Goal: Task Accomplishment & Management: Manage account settings

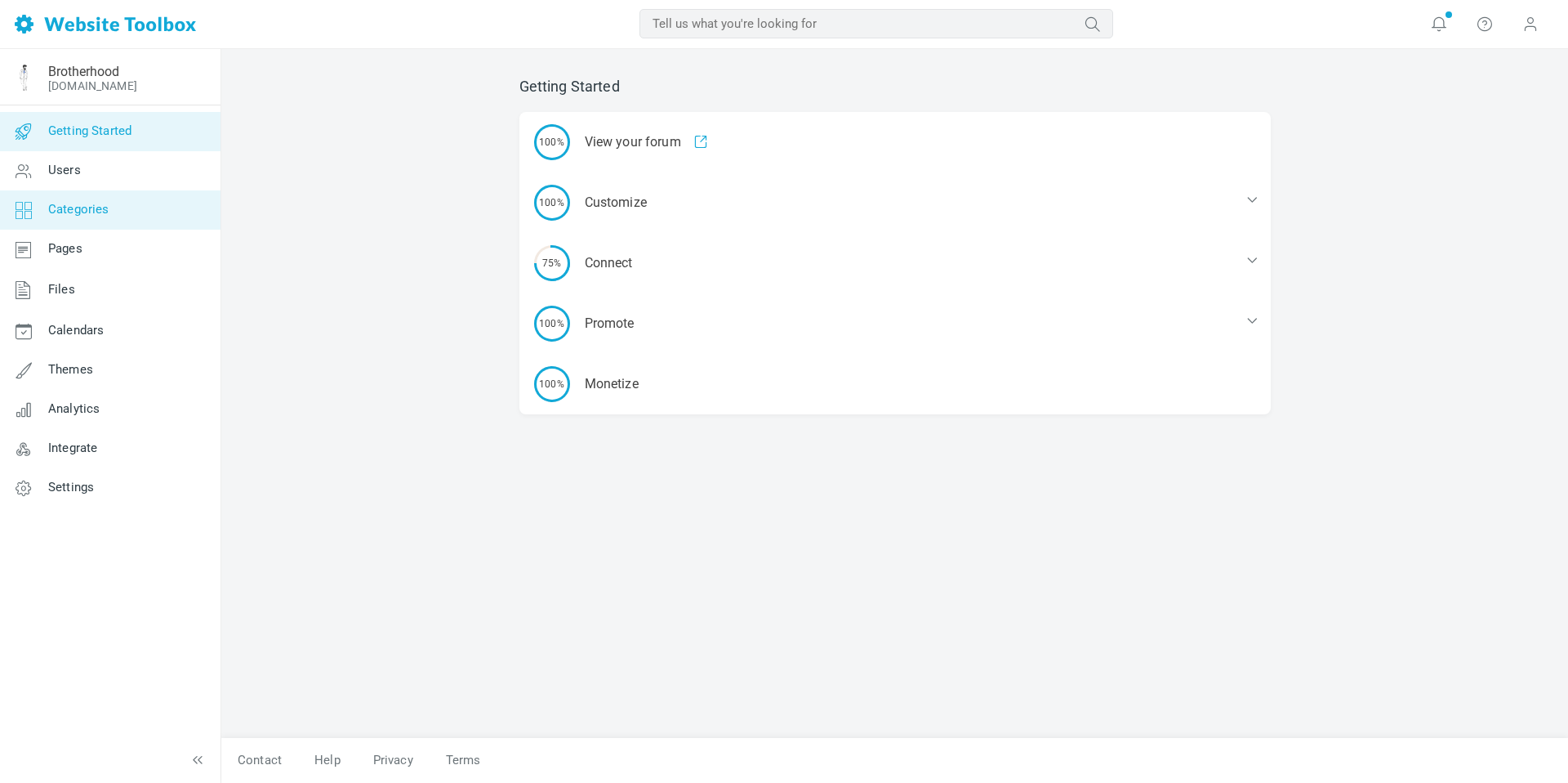
click at [90, 212] on span "Categories" at bounding box center [79, 209] width 62 height 15
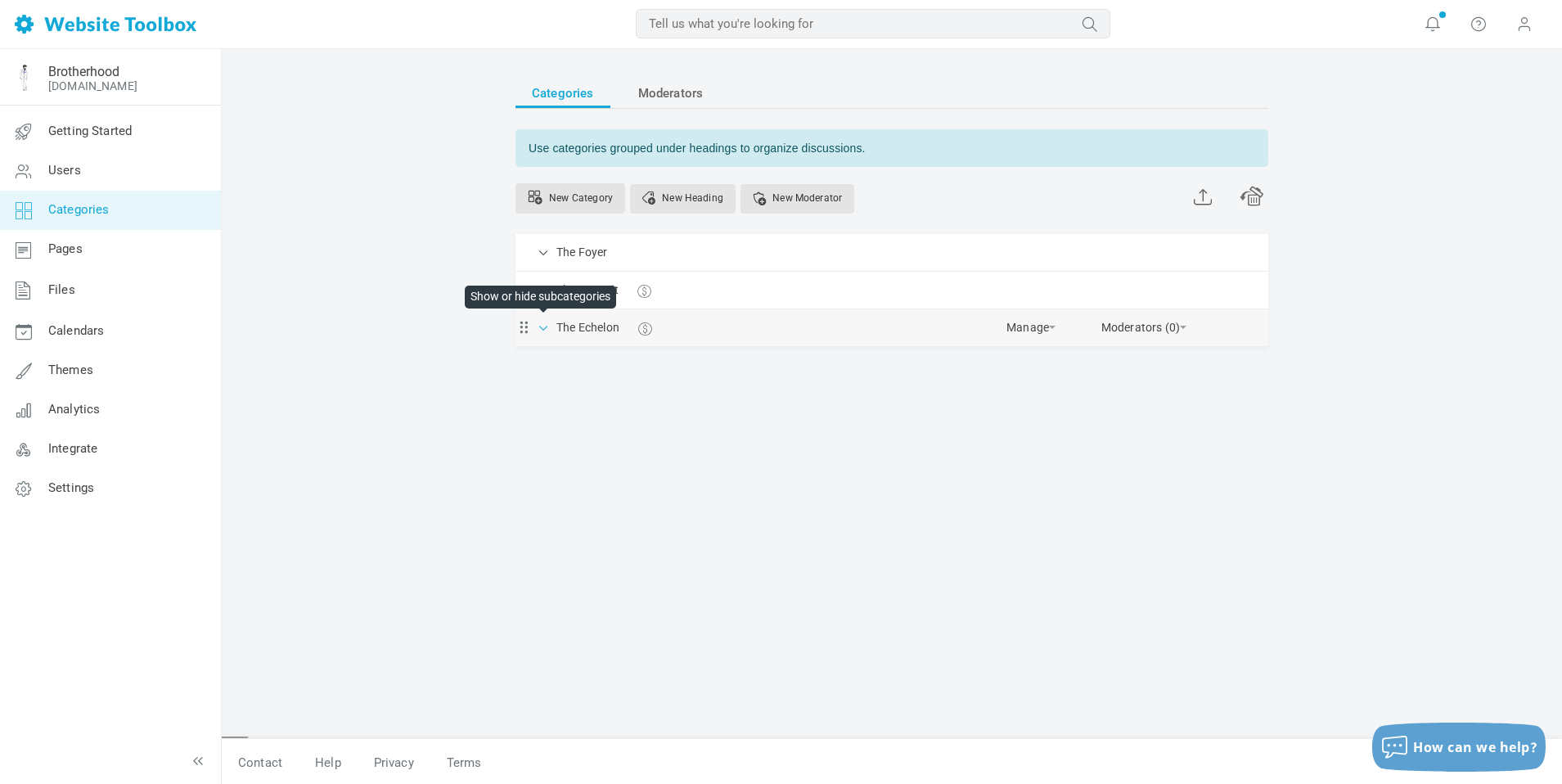
click at [544, 326] on span at bounding box center [544, 326] width 16 height 16
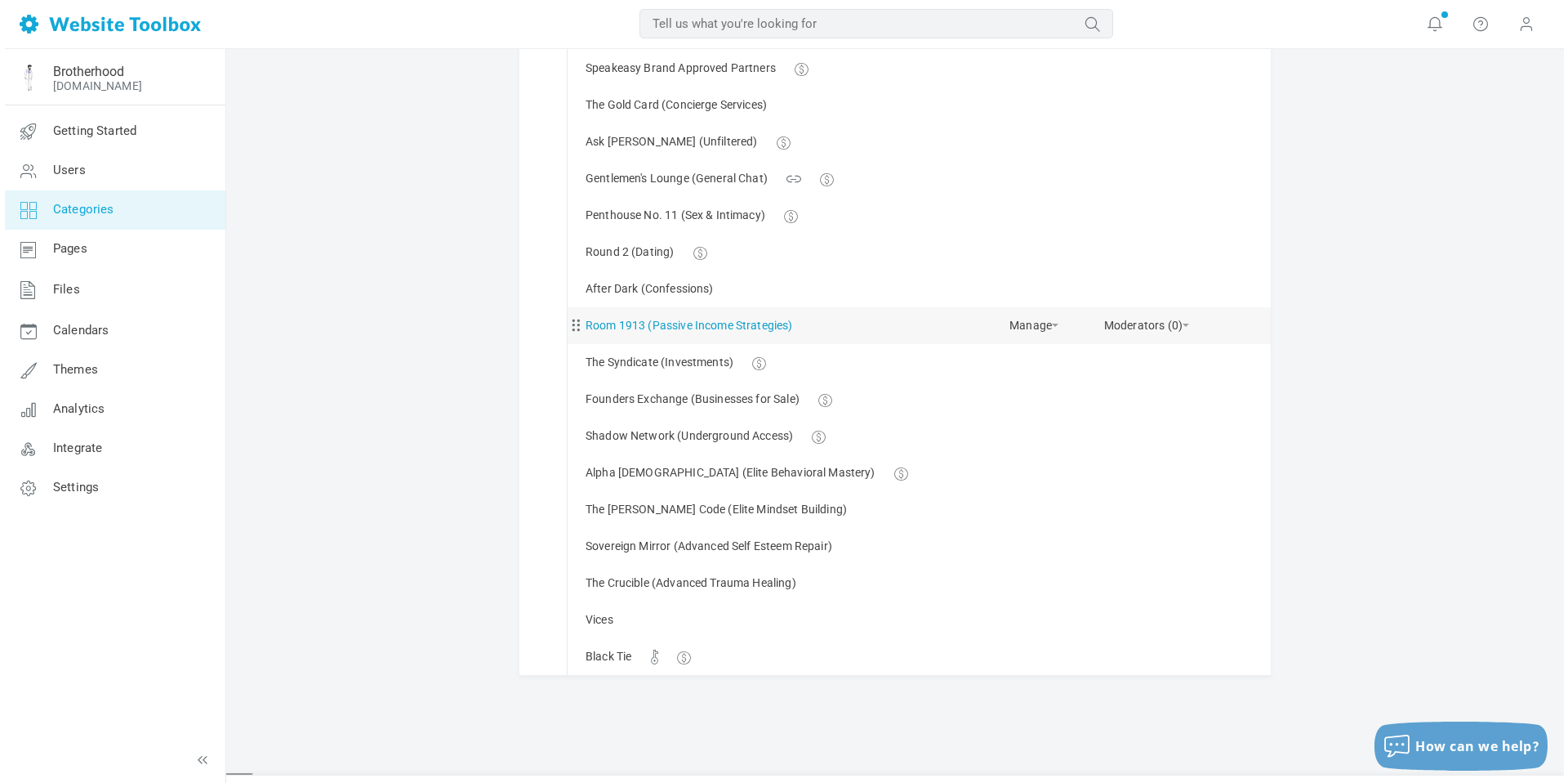
scroll to position [338, 0]
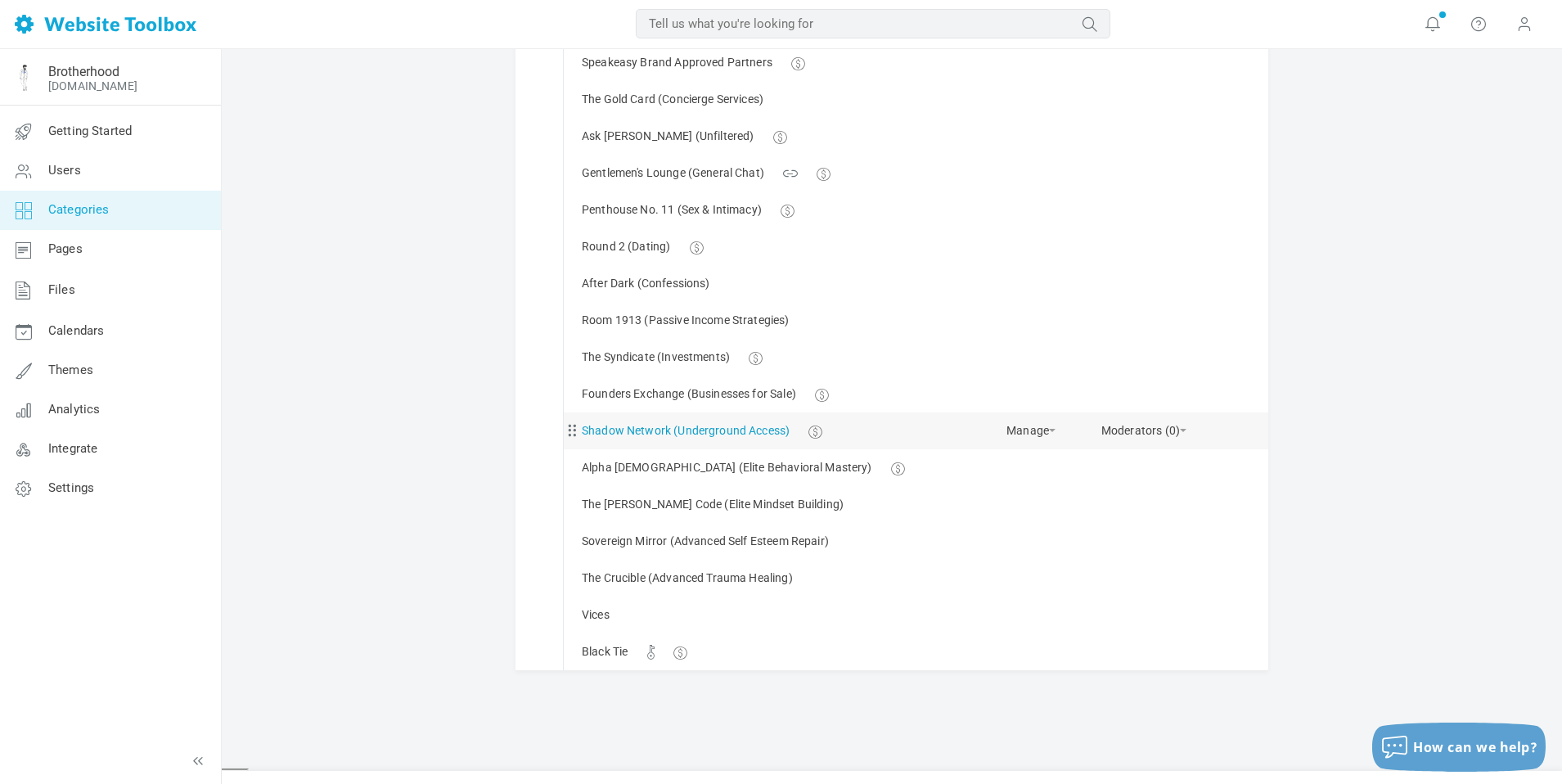
click at [642, 432] on link "Shadow Network (Underground Access)" at bounding box center [686, 431] width 208 height 21
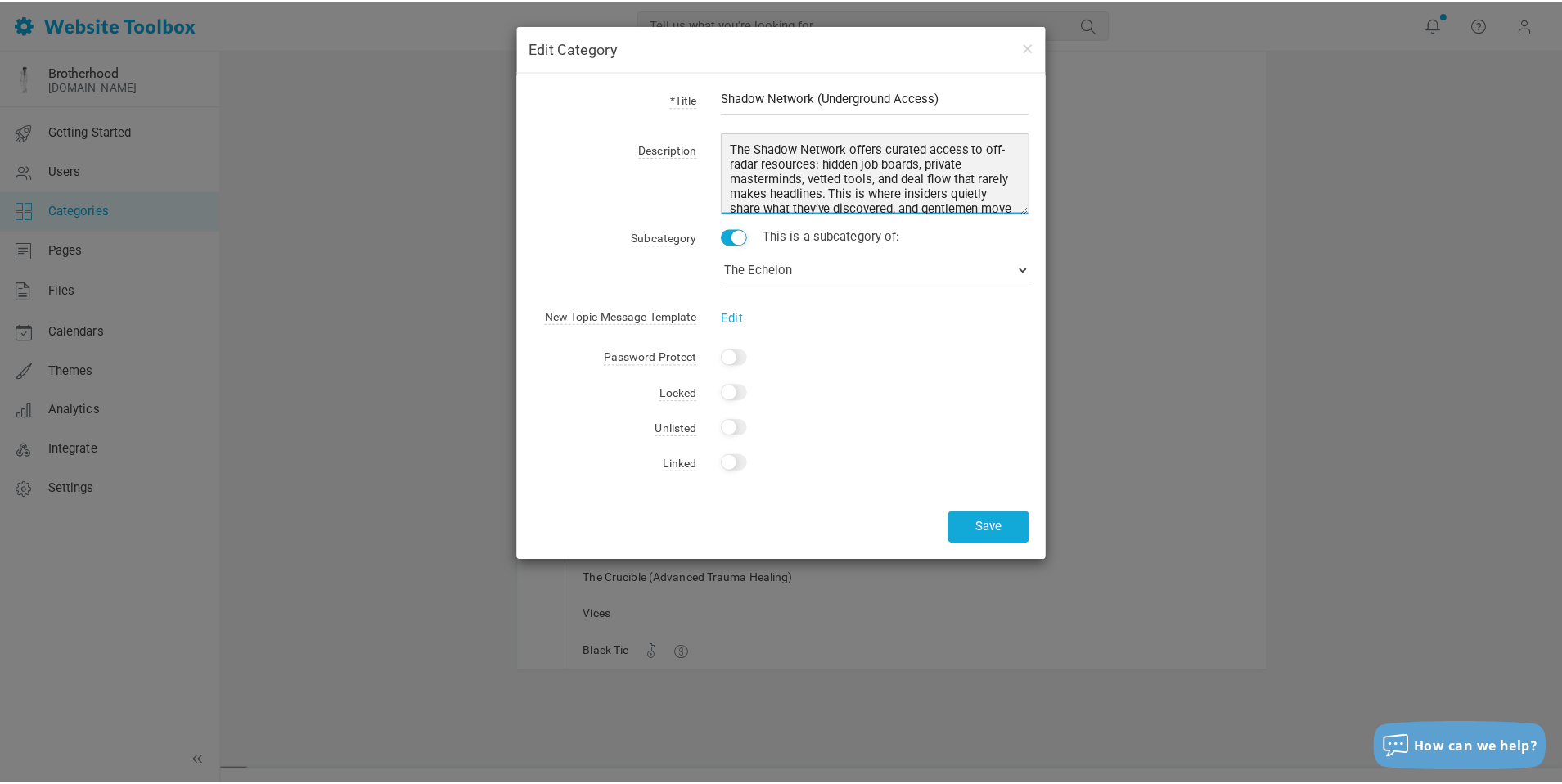
scroll to position [84, 0]
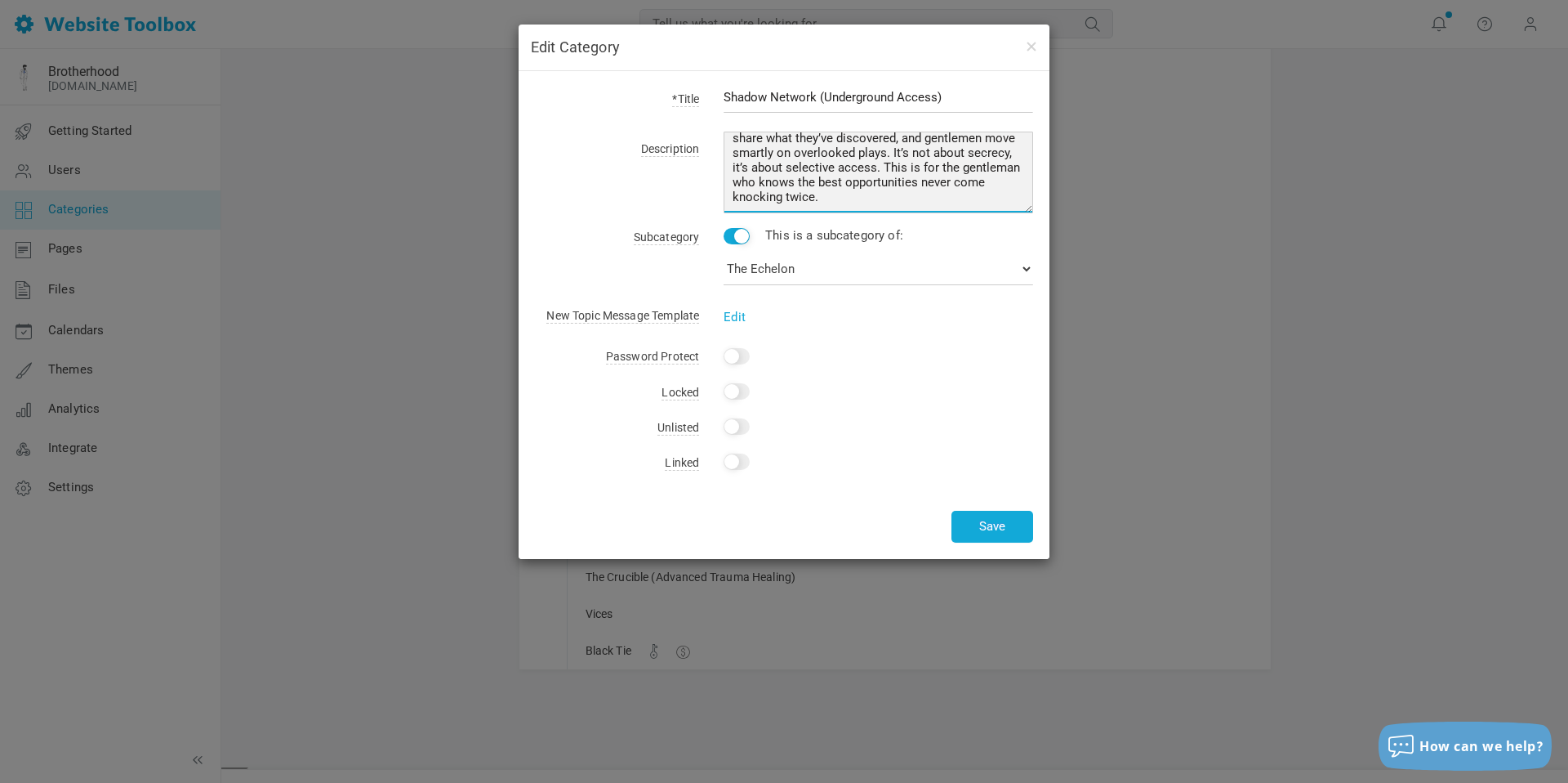
drag, startPoint x: 728, startPoint y: 144, endPoint x: 888, endPoint y: 216, distance: 175.5
click at [893, 87] on form "*Title Shadow Network (Underground Access) Description The Shadow Network offer…" at bounding box center [783, 87] width 498 height 0
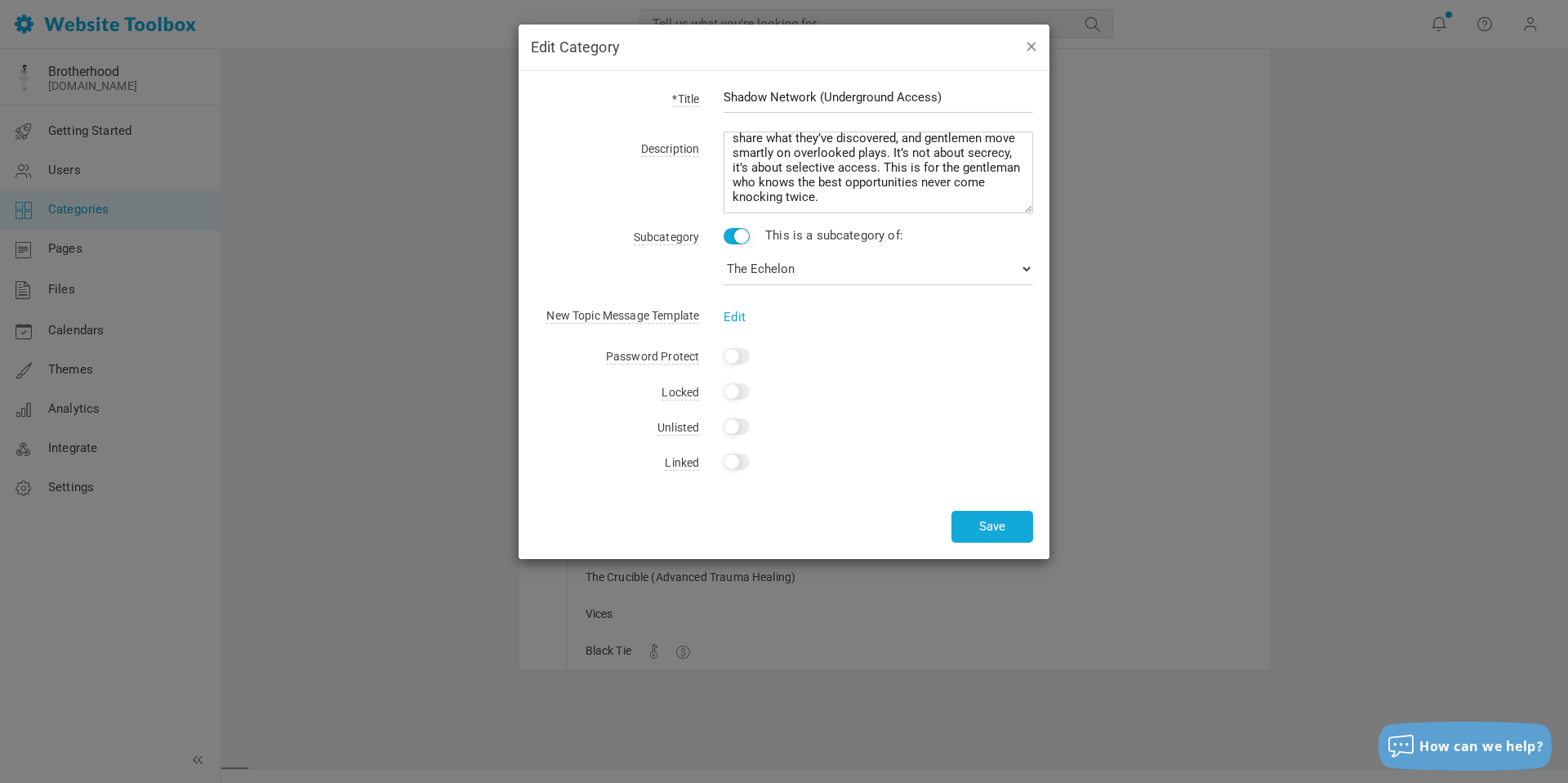
click at [1032, 47] on button "button" at bounding box center [1030, 46] width 13 height 18
